Goal: Check status: Check status

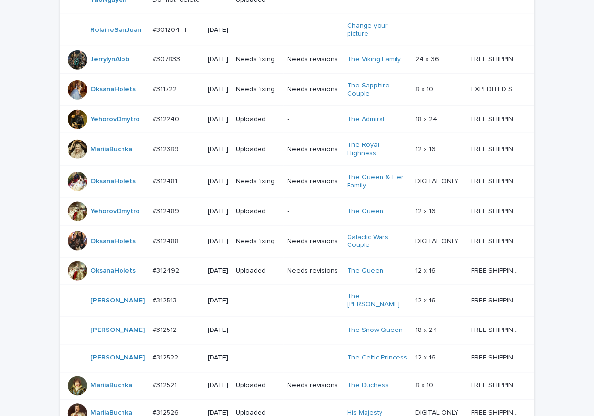
scroll to position [558, 0]
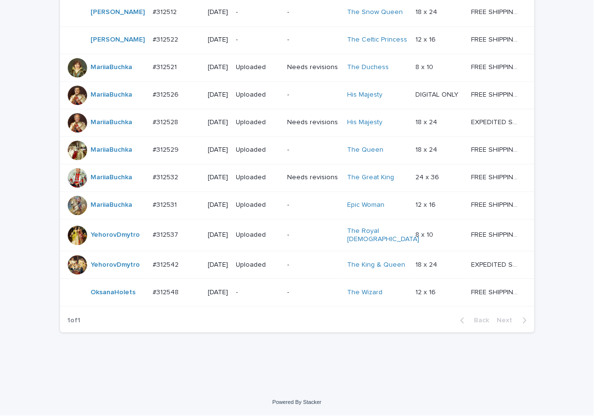
scroll to position [618, 0]
click at [308, 231] on p "-" at bounding box center [313, 235] width 52 height 8
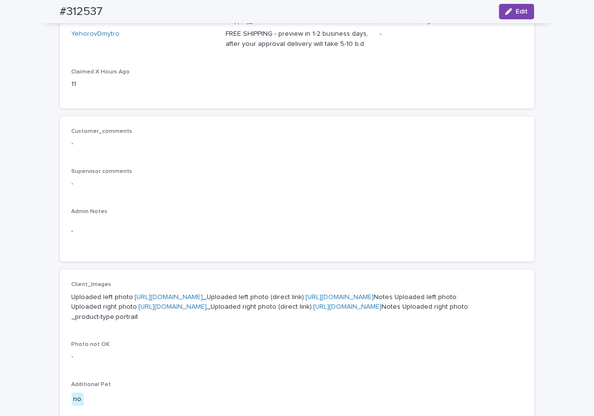
scroll to position [338, 0]
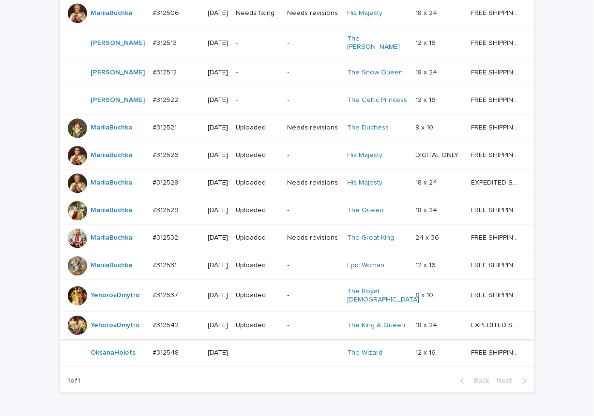
scroll to position [618, 0]
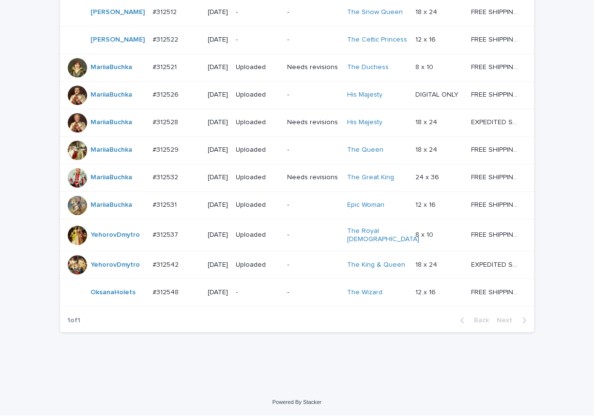
click at [307, 261] on p "-" at bounding box center [313, 265] width 52 height 8
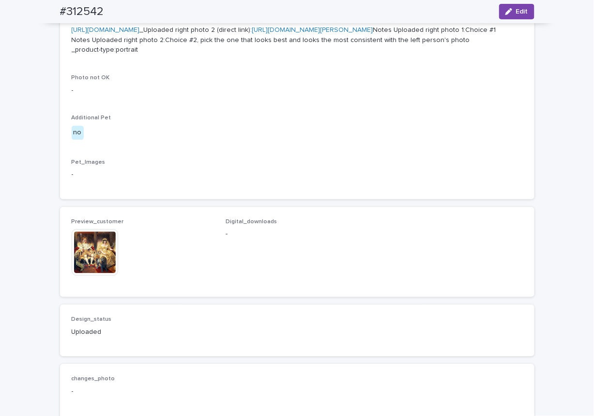
scroll to position [677, 0]
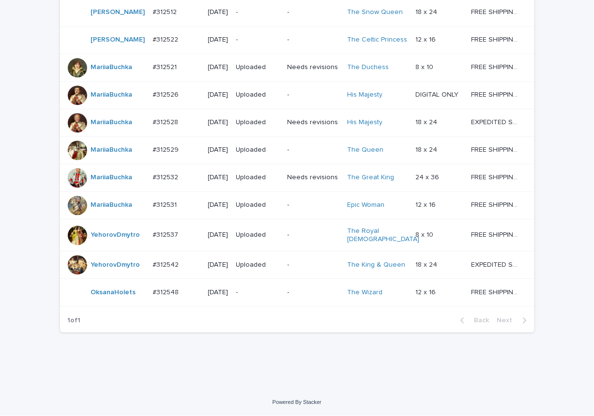
scroll to position [618, 0]
